Goal: Book appointment/travel/reservation

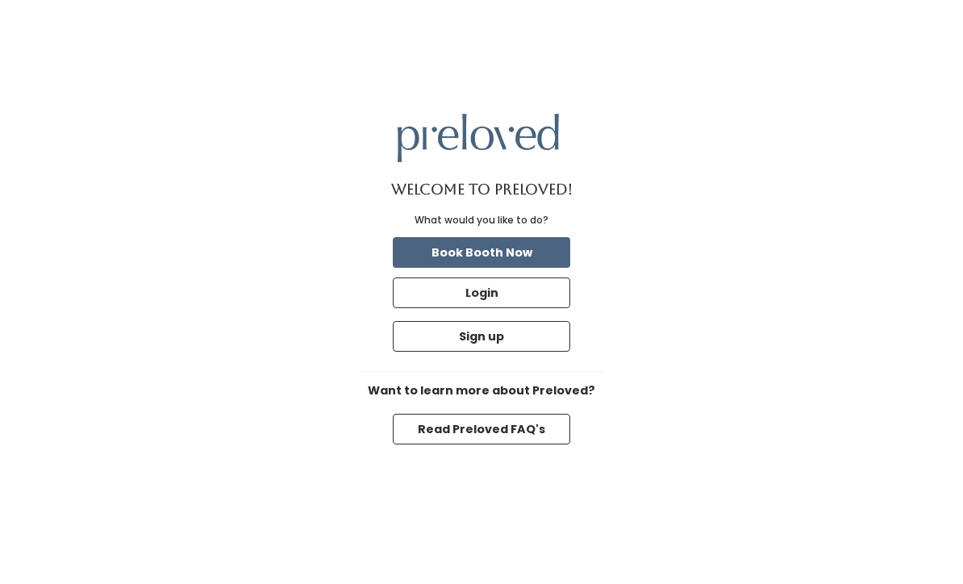
click at [535, 268] on button "Book Booth Now" at bounding box center [481, 252] width 177 height 31
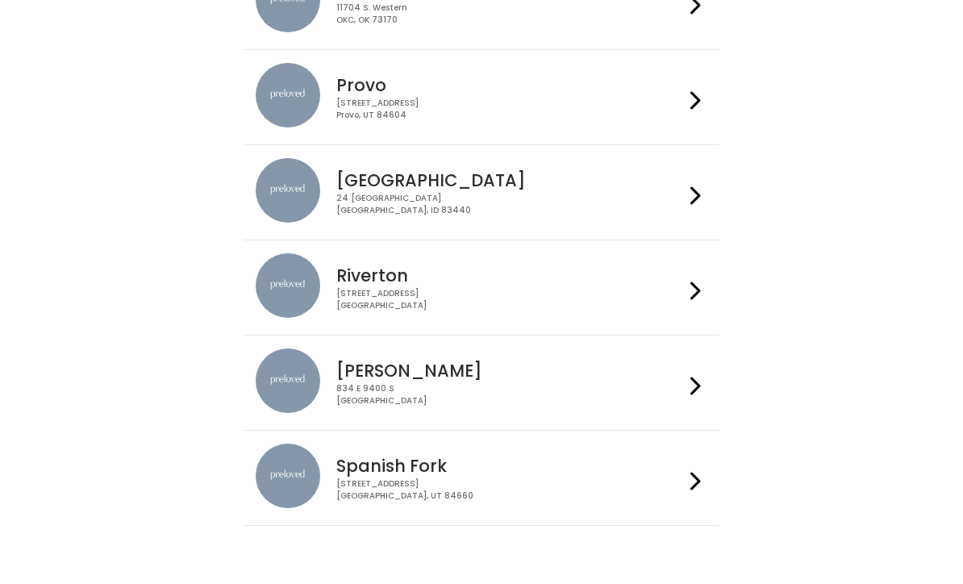
scroll to position [584, 0]
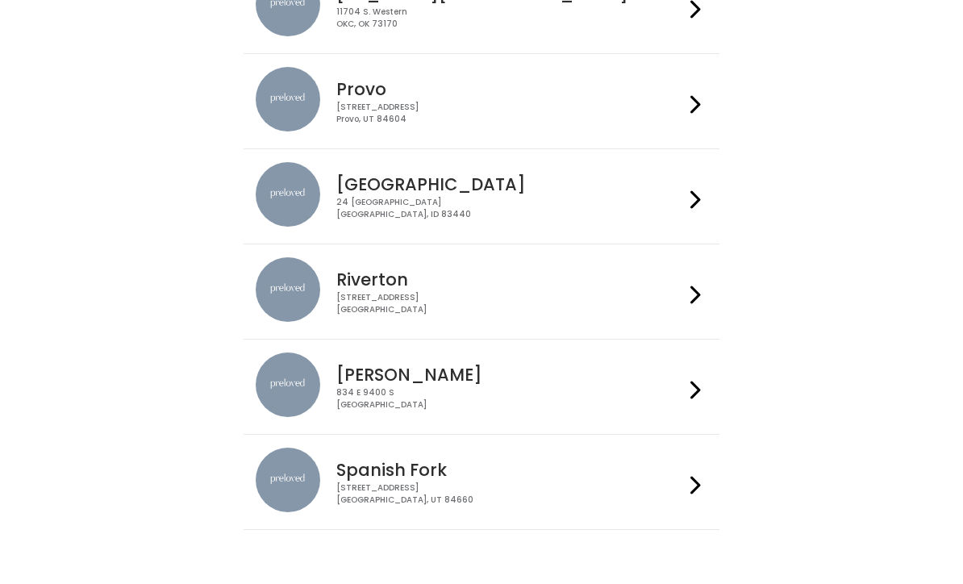
click at [519, 104] on div "230 W Cougar Blvd Provo, UT 84604" at bounding box center [509, 113] width 347 height 23
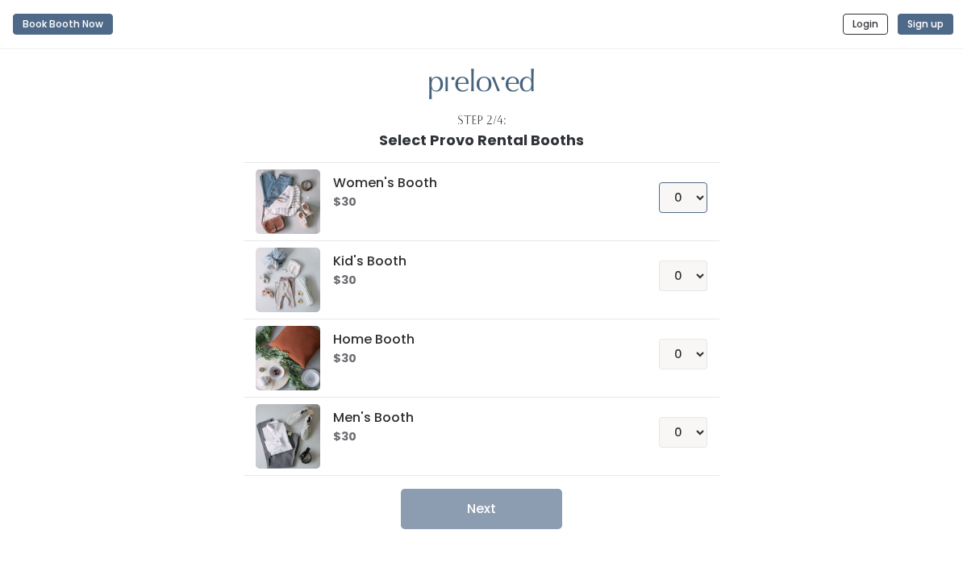
select select "1"
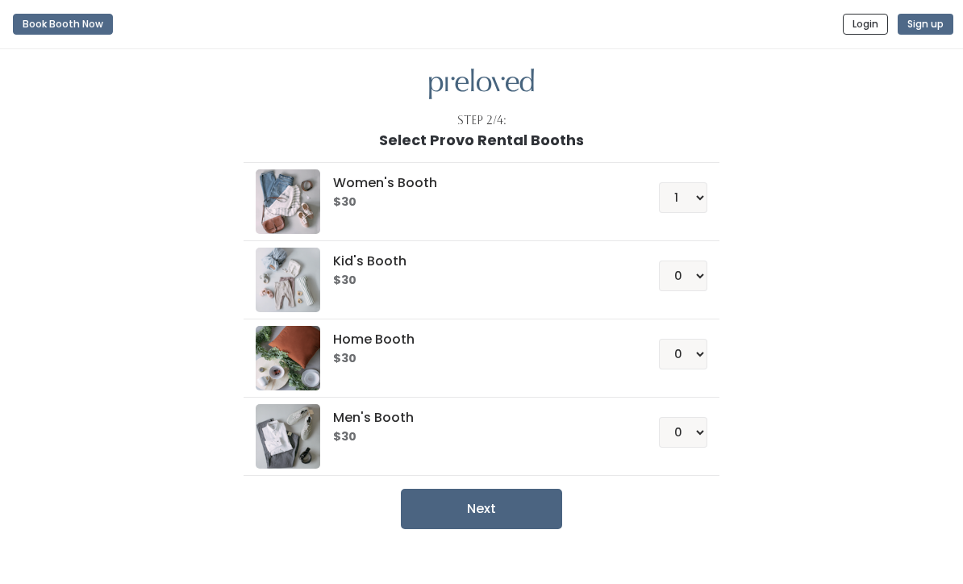
click at [490, 507] on button "Next" at bounding box center [481, 509] width 161 height 40
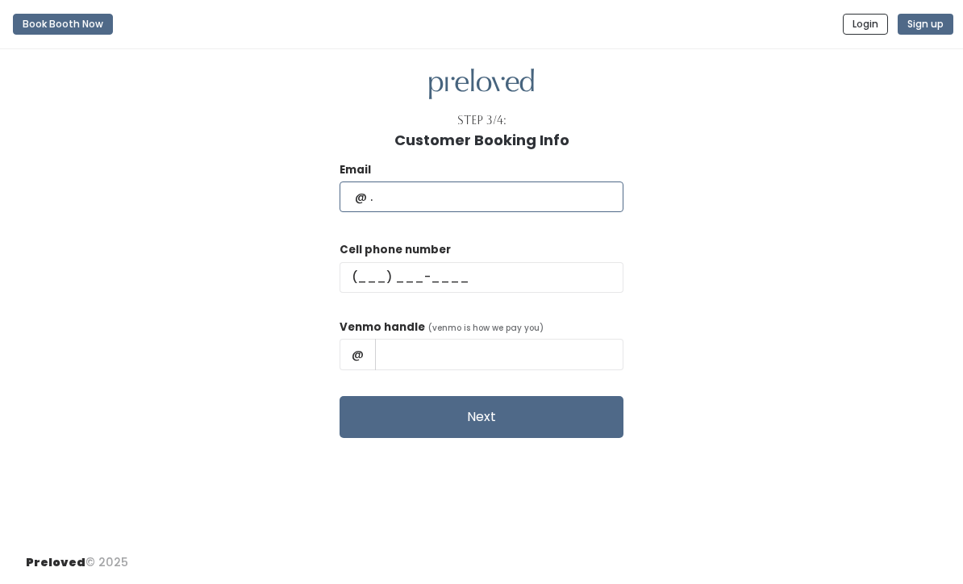
click at [371, 197] on input "text" at bounding box center [482, 197] width 284 height 31
type input "K"
type input "klaetc@gmail.com"
type input "(801) 368-0407"
click at [416, 371] on div "Venmo handle (venmo is how we pay you) @" at bounding box center [482, 351] width 284 height 65
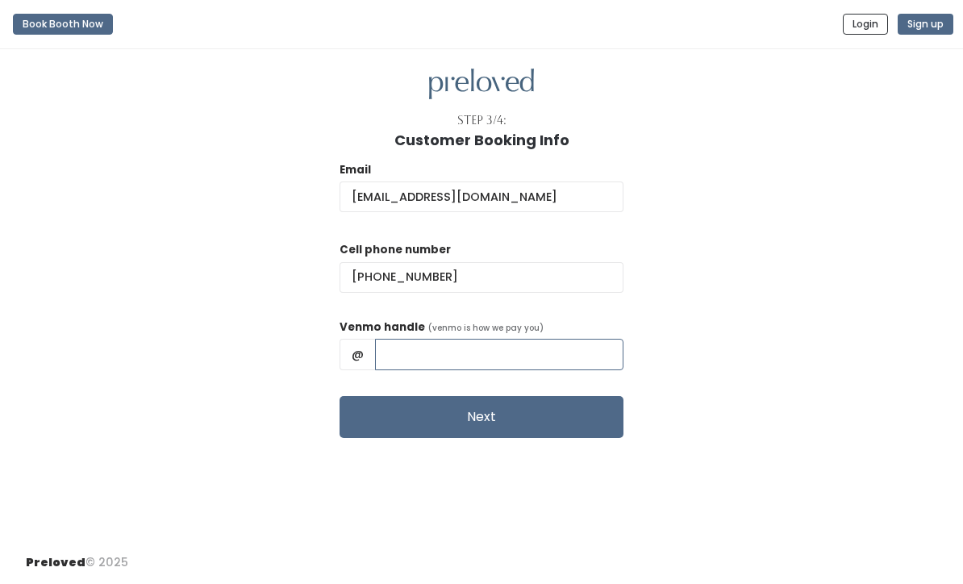
click at [413, 358] on input "text" at bounding box center [499, 354] width 248 height 31
type input "Kelli-Austin-2"
click at [428, 416] on button "Next" at bounding box center [482, 417] width 284 height 42
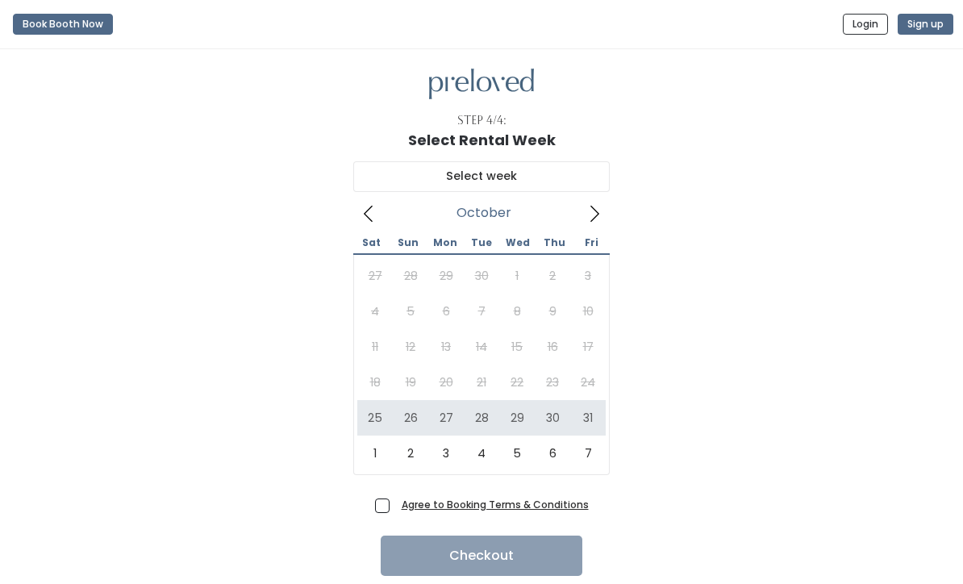
click at [372, 211] on icon at bounding box center [369, 214] width 18 height 18
click at [370, 218] on icon at bounding box center [369, 214] width 18 height 18
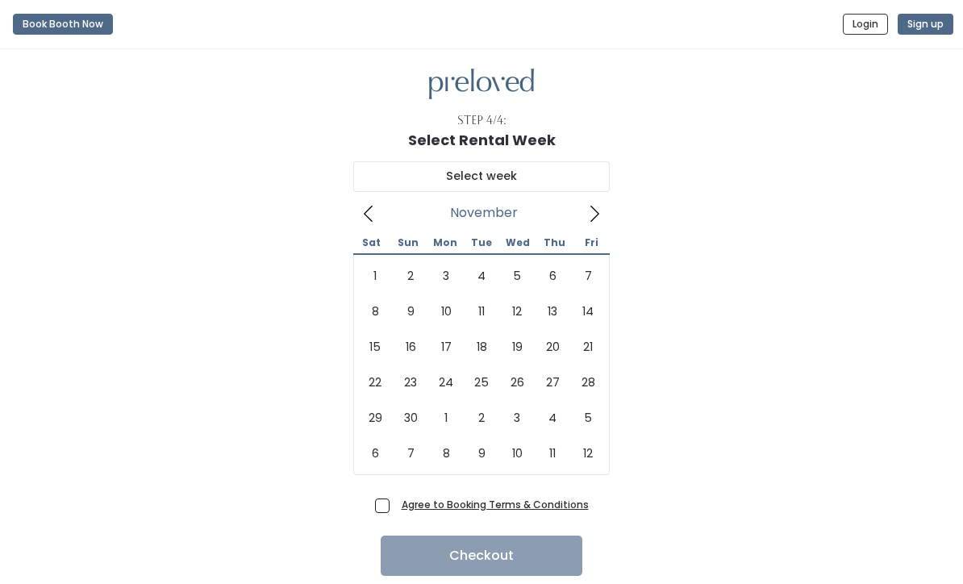
click at [592, 216] on icon at bounding box center [595, 214] width 18 height 18
click at [368, 217] on icon at bounding box center [368, 214] width 9 height 16
